Goal: Task Accomplishment & Management: Manage account settings

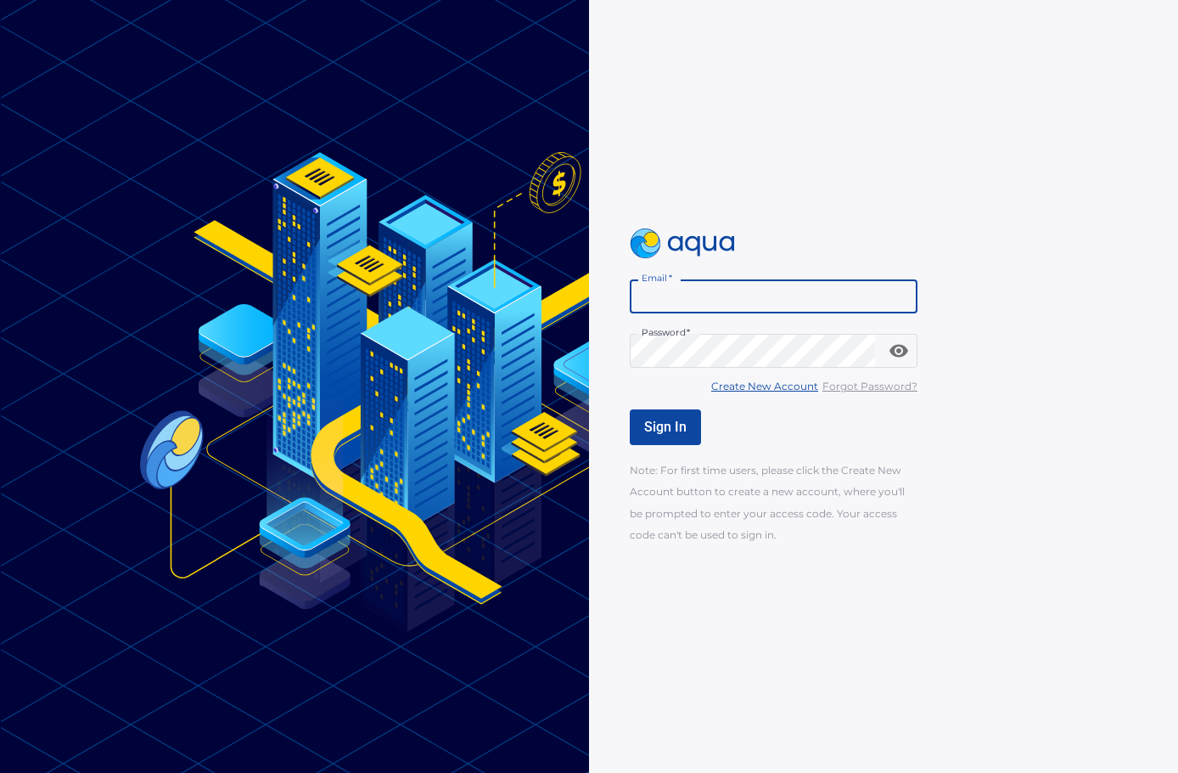
type input "**********"
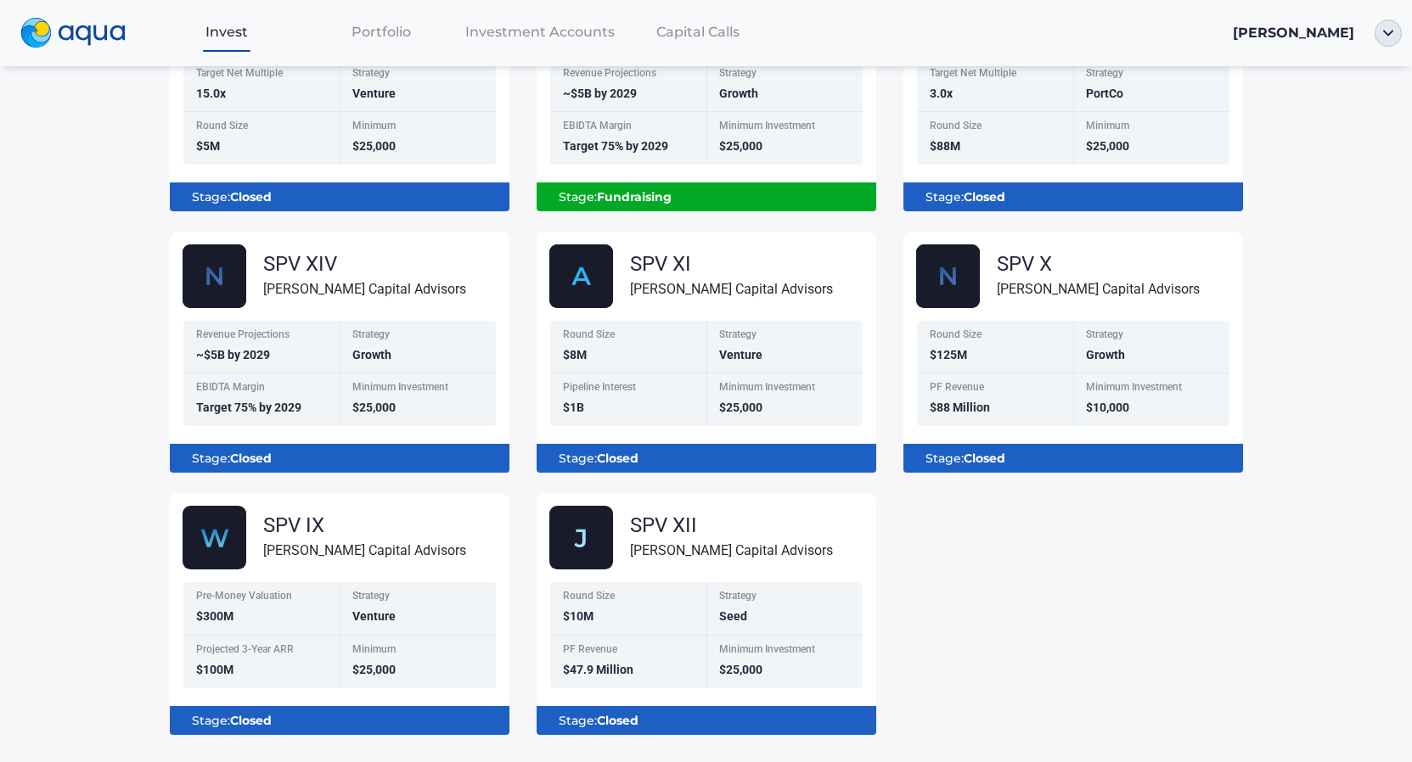
click at [400, 32] on span "Portfolio" at bounding box center [380, 32] width 59 height 16
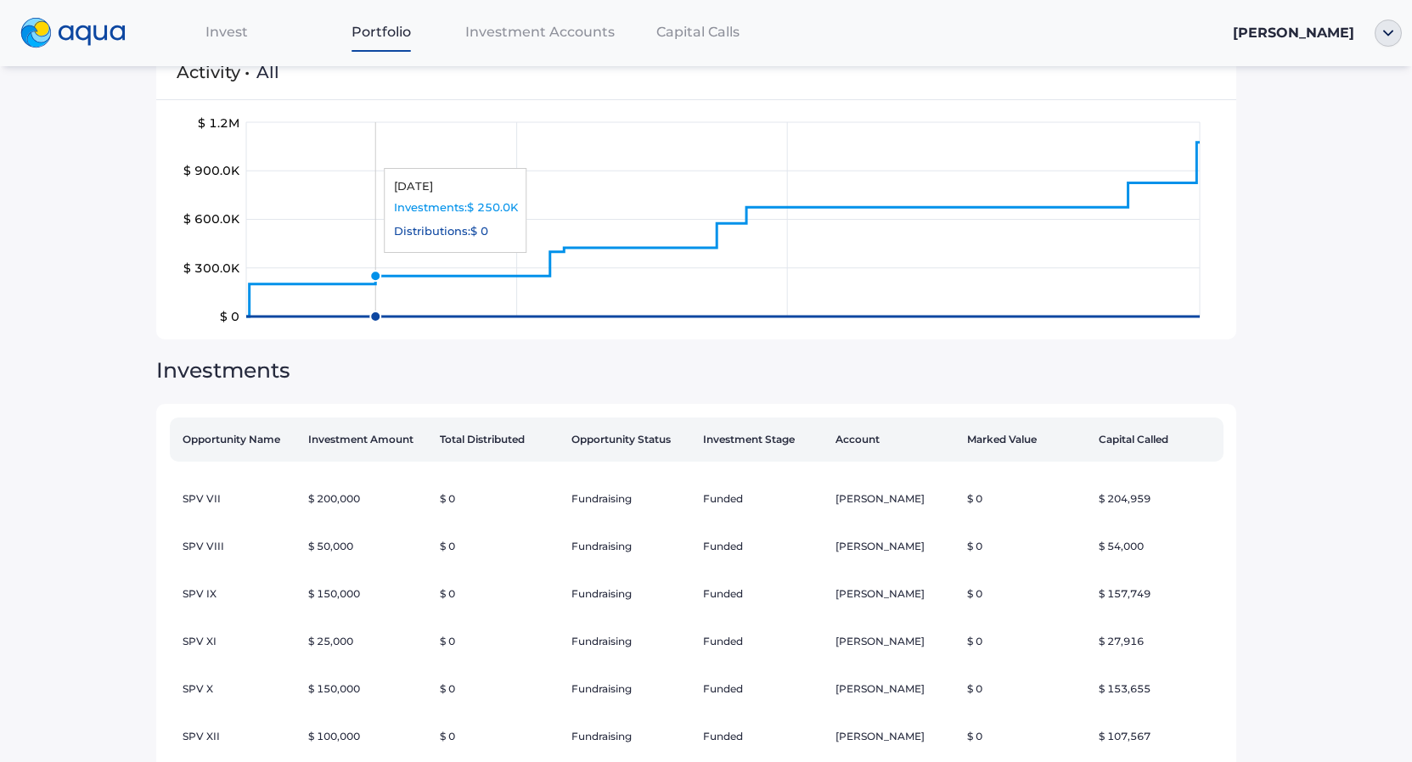
scroll to position [108, 0]
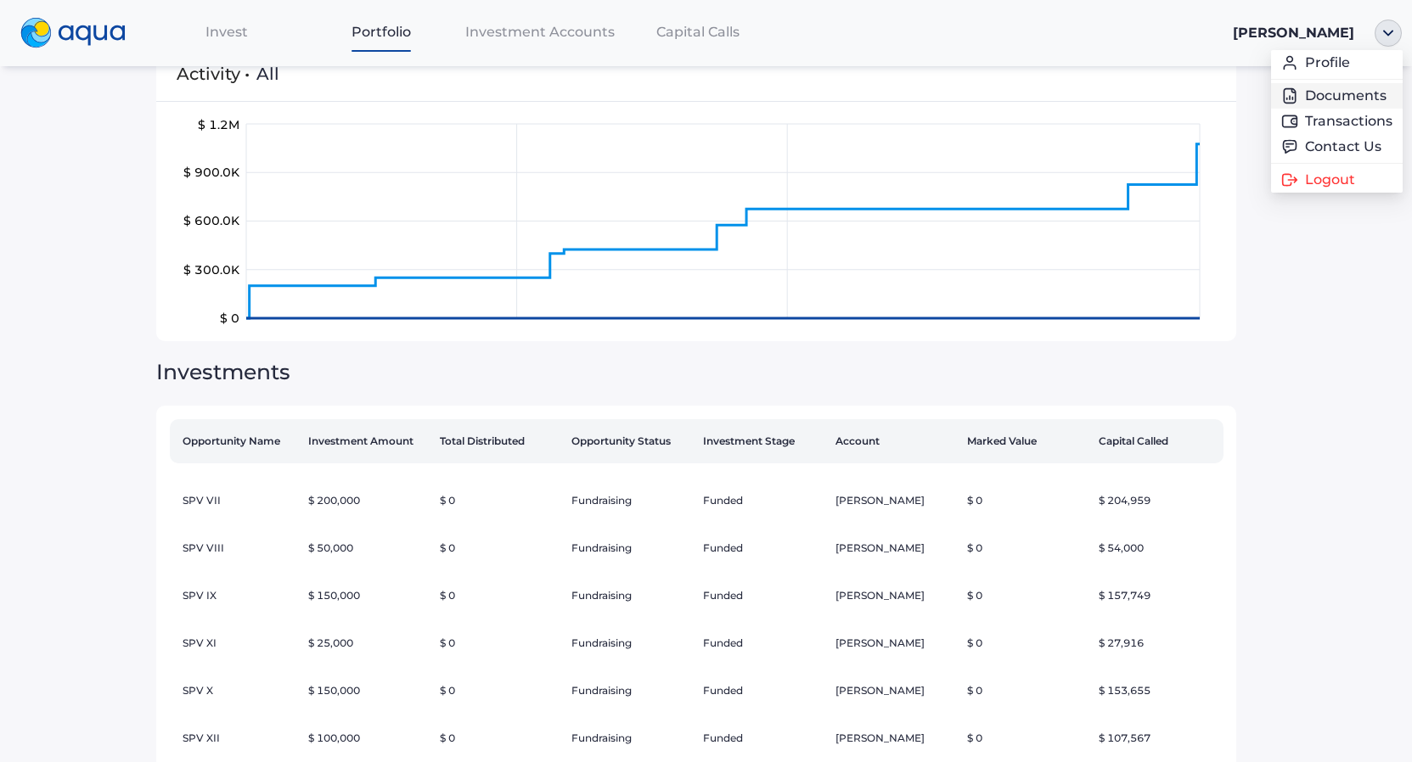
click at [1177, 93] on link "Documents" at bounding box center [1336, 95] width 111 height 17
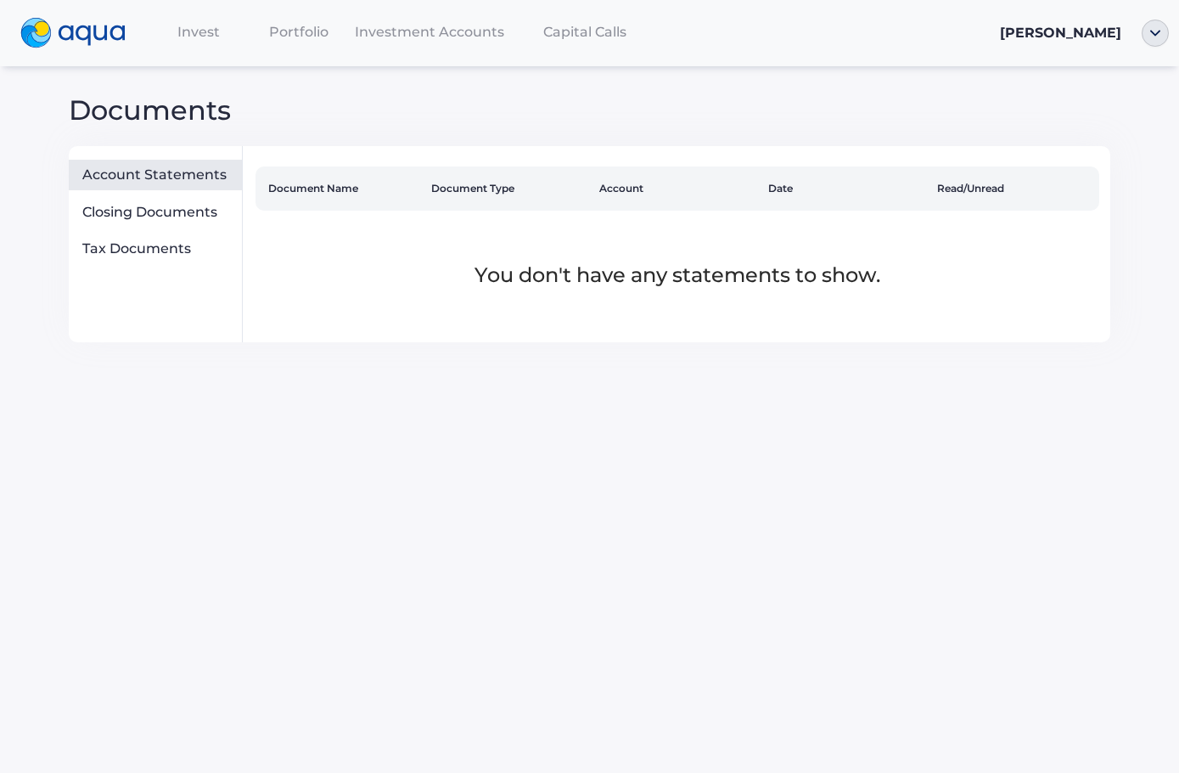
click at [486, 195] on th "Document Type" at bounding box center [508, 188] width 169 height 44
click at [223, 218] on div "Closing Documents" at bounding box center [158, 212] width 152 height 17
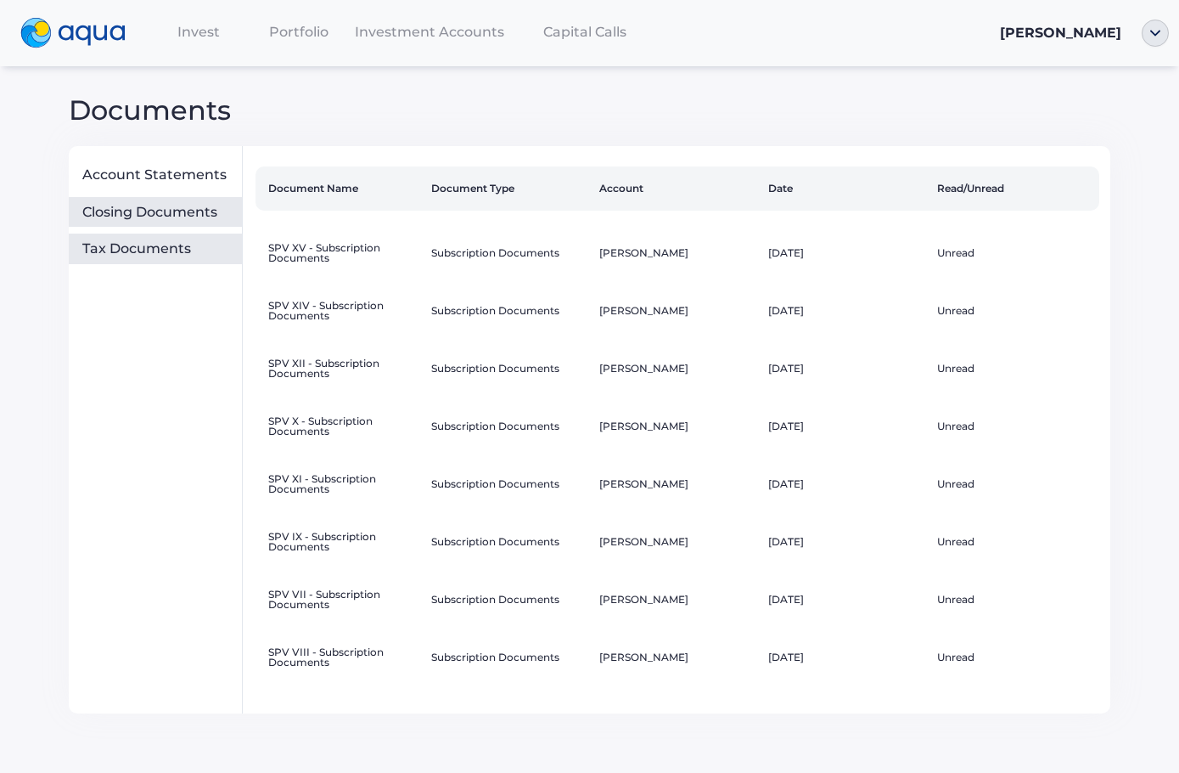
click at [193, 245] on div "Tax Documents" at bounding box center [158, 248] width 152 height 17
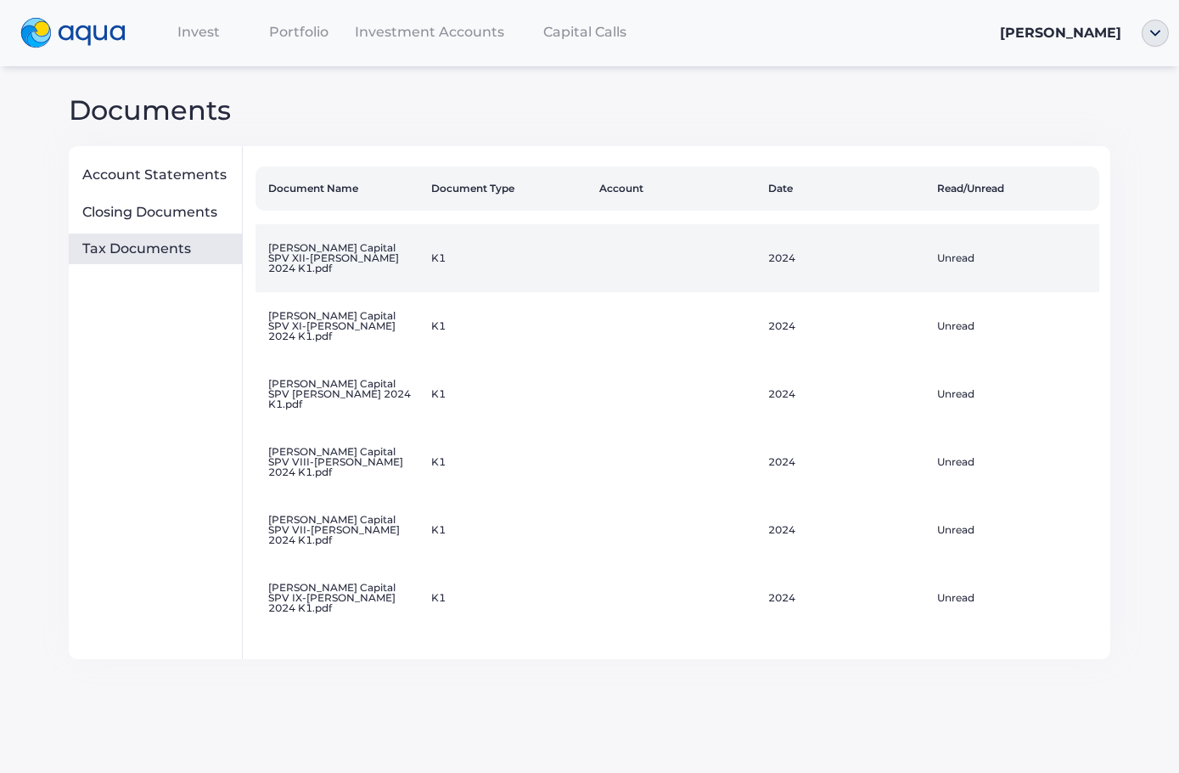
click at [975, 258] on td "Unread" at bounding box center [1014, 258] width 169 height 68
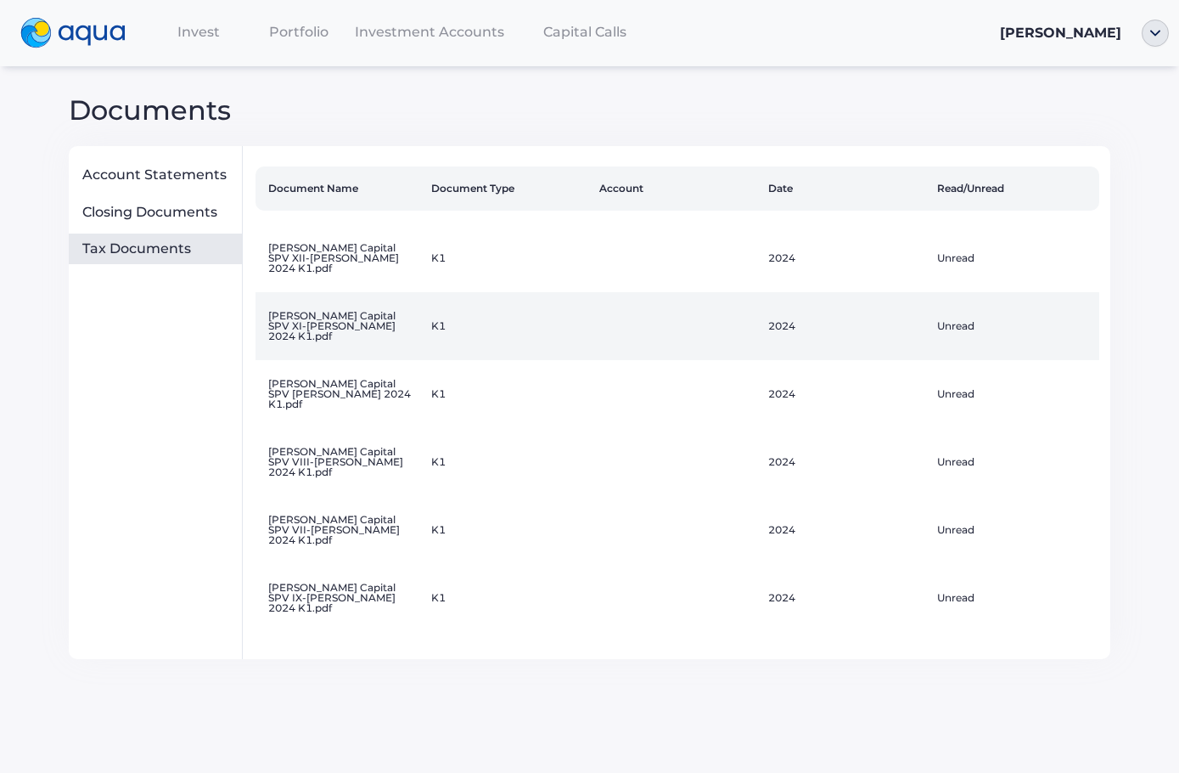
click at [964, 325] on td "Unread" at bounding box center [1014, 326] width 169 height 68
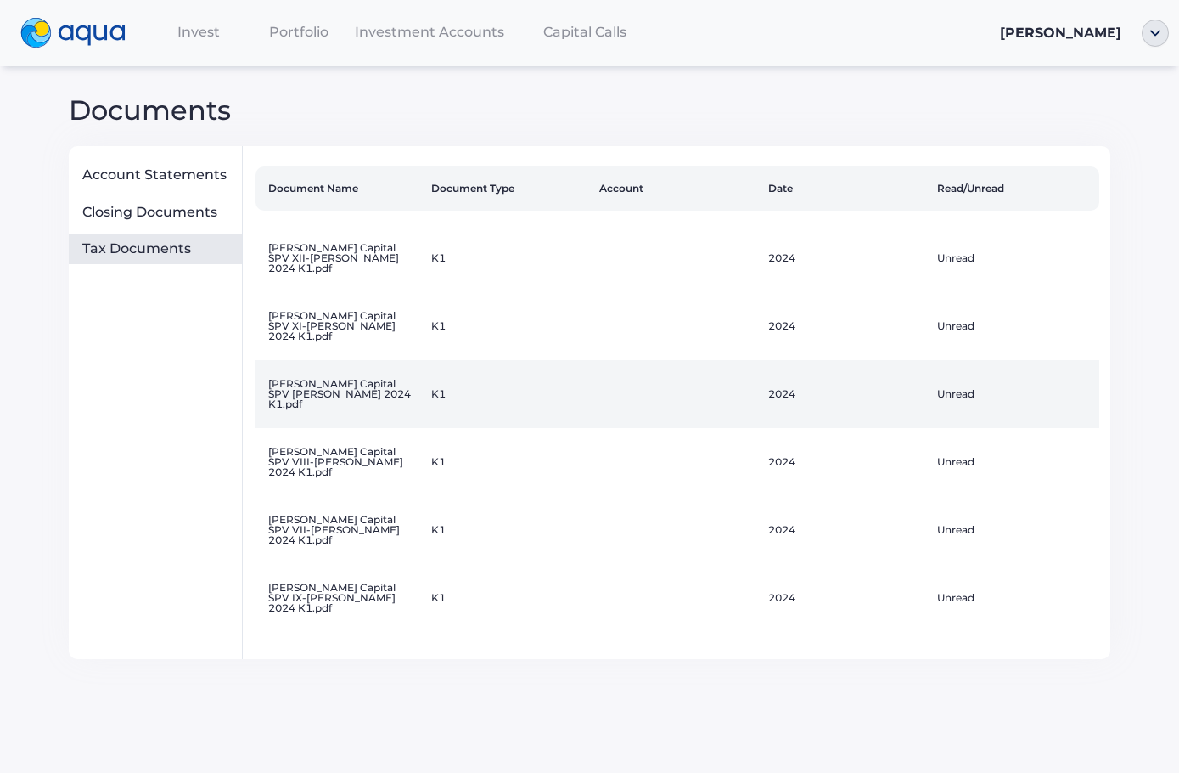
click at [962, 401] on td "Unread" at bounding box center [1014, 394] width 169 height 68
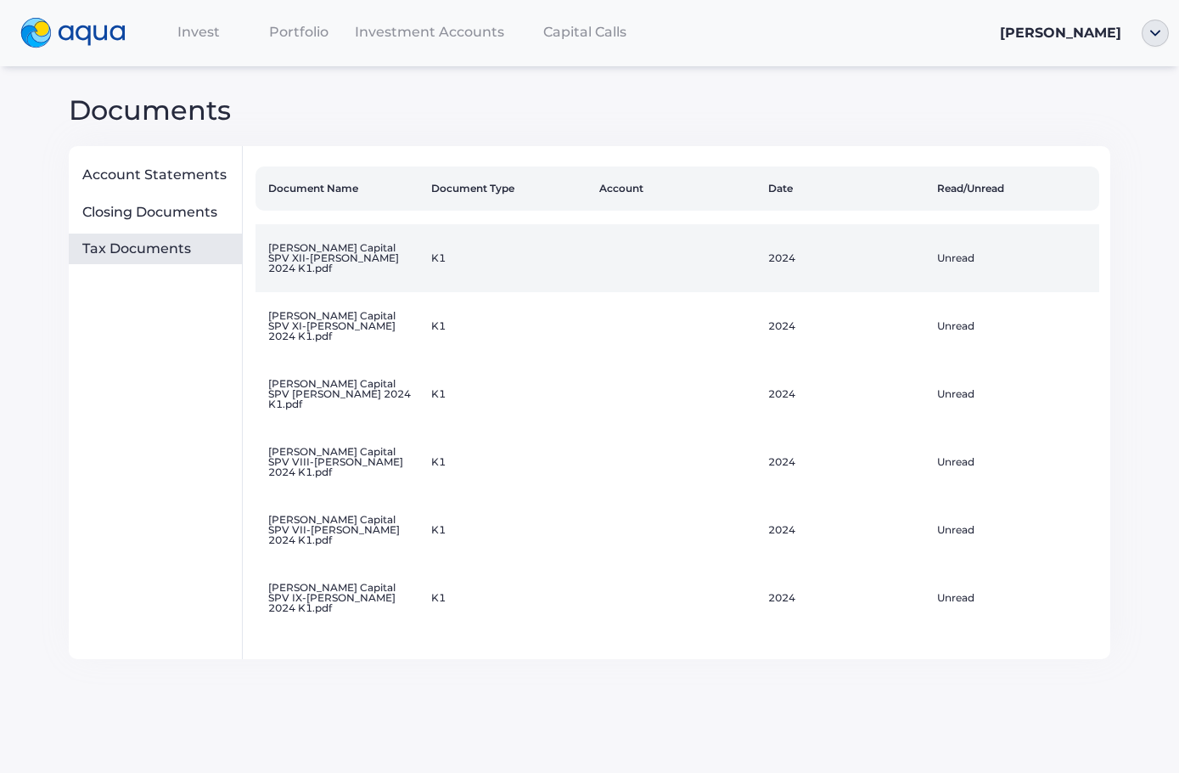
click at [961, 263] on td "Unread" at bounding box center [1014, 258] width 169 height 68
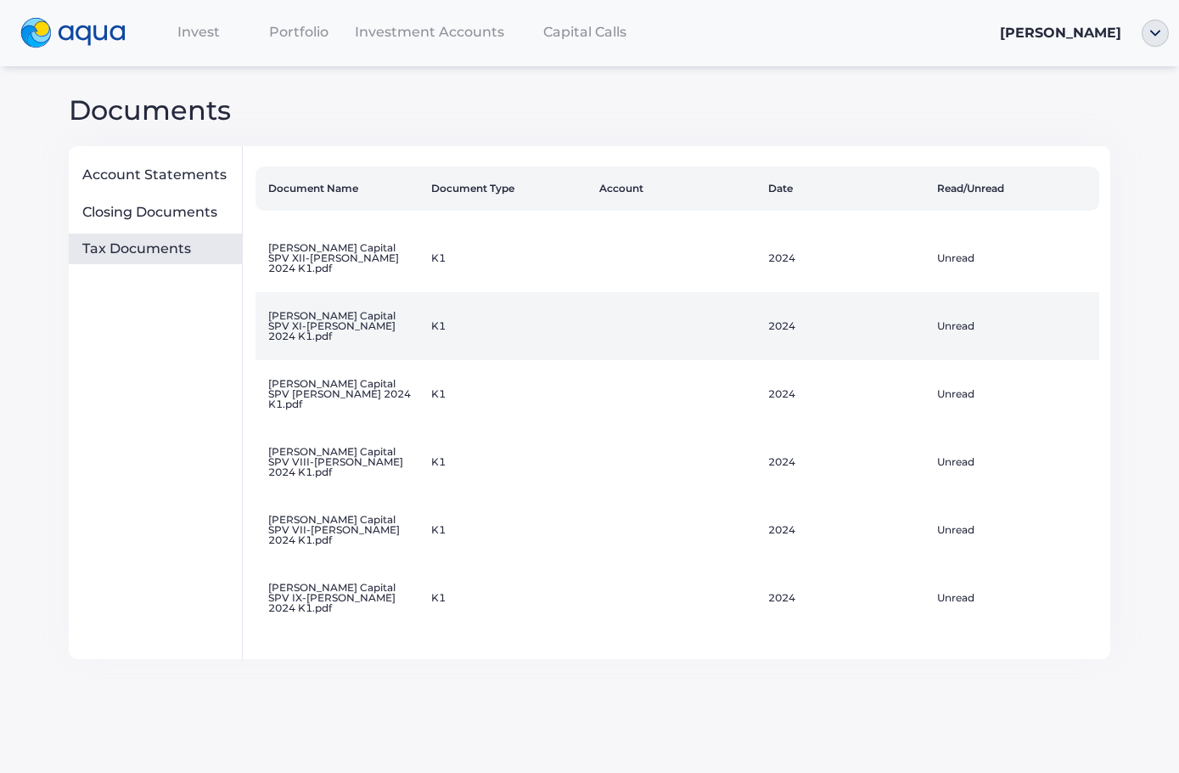
click at [964, 323] on td "Unread" at bounding box center [1014, 326] width 169 height 68
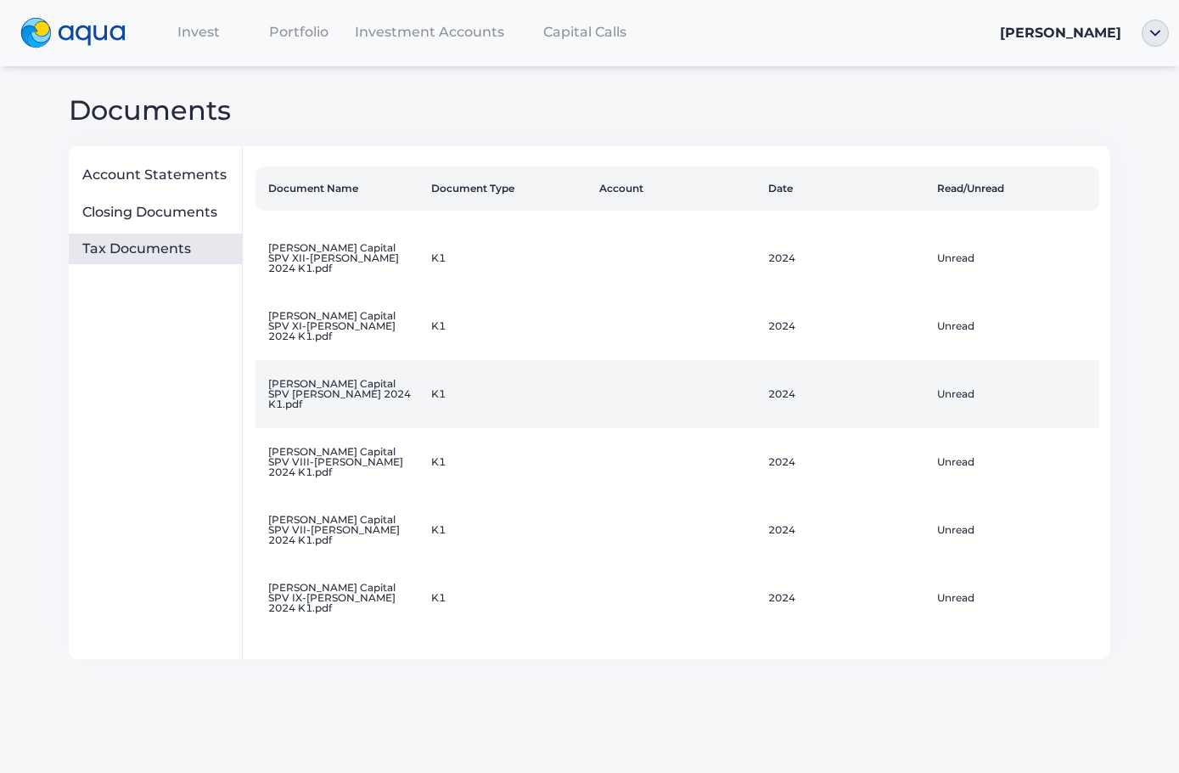
click at [964, 407] on td "Unread" at bounding box center [1014, 394] width 169 height 68
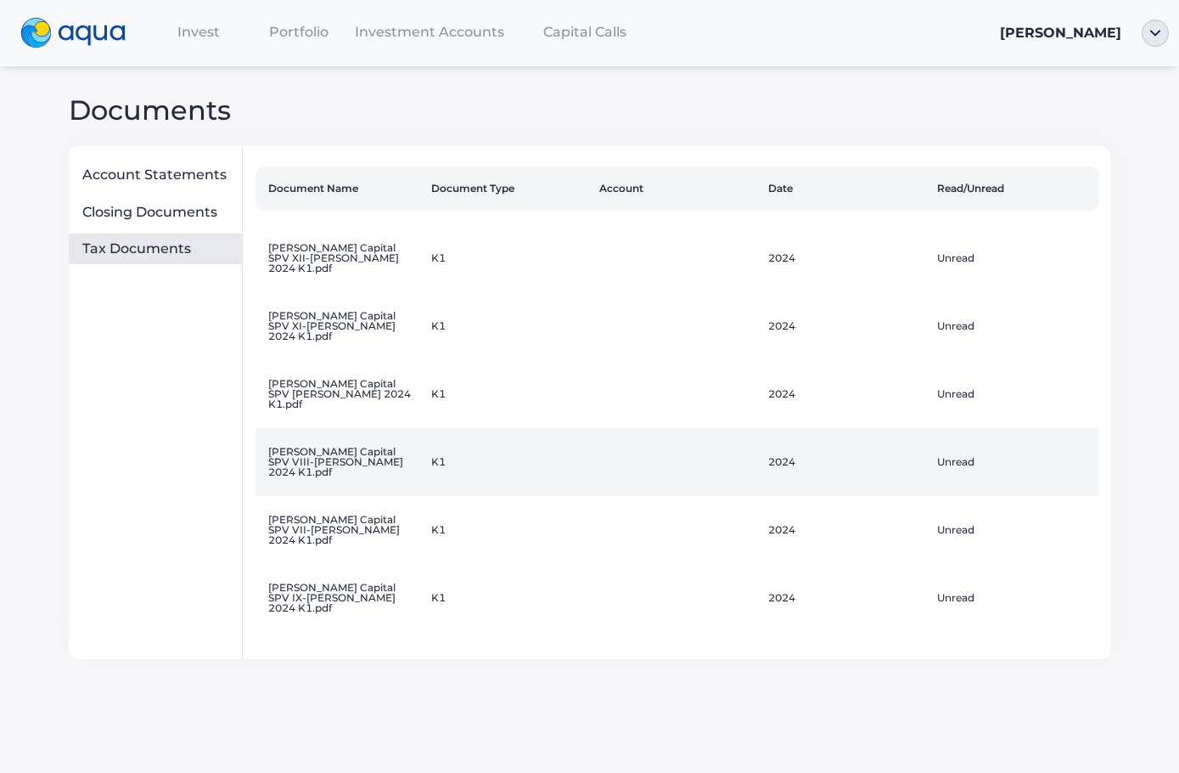
click at [966, 464] on td "Unread" at bounding box center [1014, 462] width 169 height 68
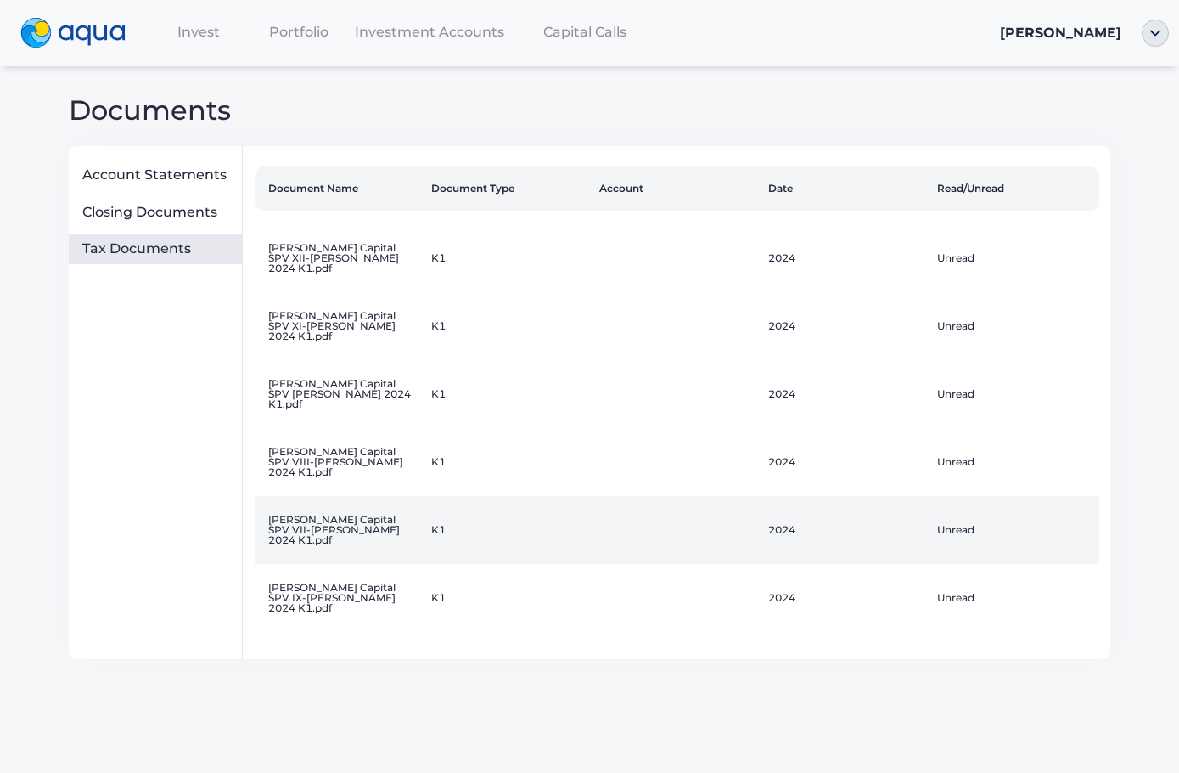
click at [961, 541] on td "Unread" at bounding box center [1014, 530] width 169 height 68
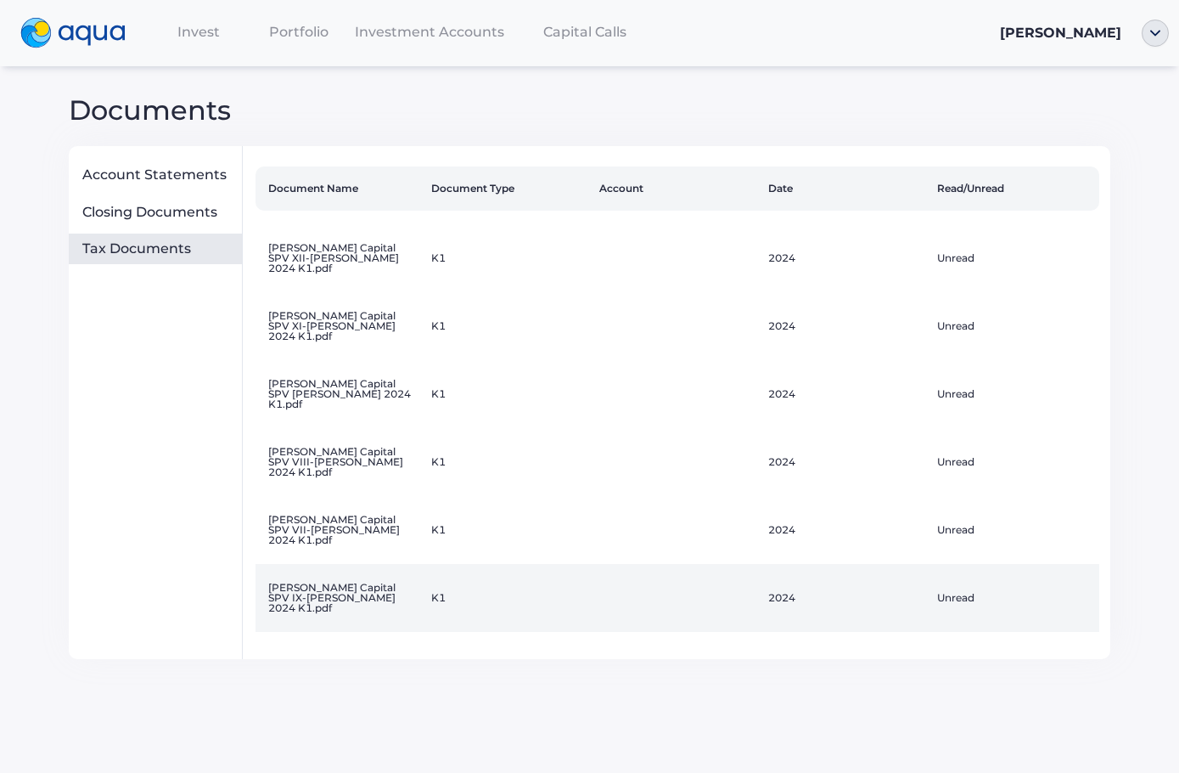
click at [982, 596] on td "Unread" at bounding box center [1014, 598] width 169 height 68
